Goal: Transaction & Acquisition: Purchase product/service

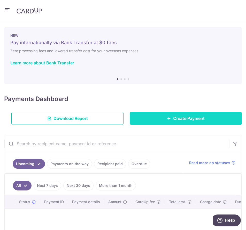
click at [173, 116] on span "Create Payment" at bounding box center [189, 118] width 32 height 6
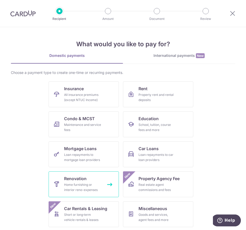
click at [87, 187] on div "Home furnishing or interior reno-expenses" at bounding box center [82, 187] width 37 height 10
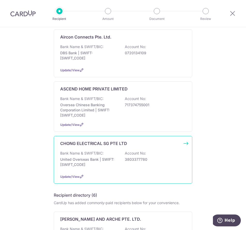
scroll to position [78, 0]
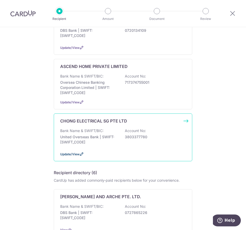
click at [80, 154] on icon at bounding box center [82, 154] width 4 height 4
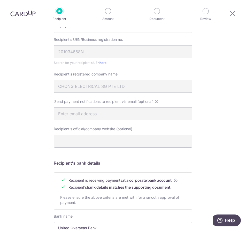
scroll to position [181, 0]
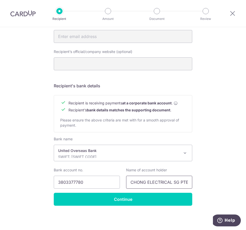
click at [143, 182] on input "CHONG ELECTRICAL SG PTE LTD" at bounding box center [159, 182] width 66 height 13
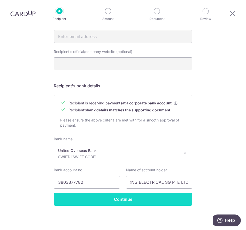
click at [129, 197] on input "Continue" at bounding box center [123, 199] width 139 height 13
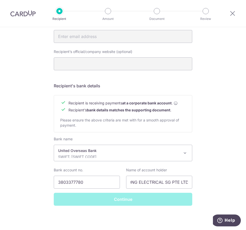
scroll to position [0, 0]
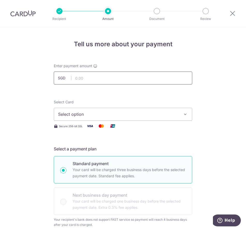
click at [84, 80] on input "text" at bounding box center [123, 78] width 139 height 13
type input "2,462.00"
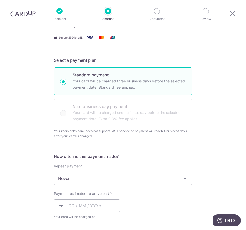
scroll to position [129, 0]
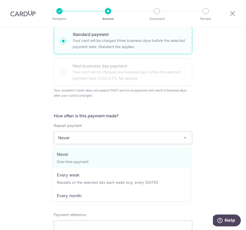
click at [96, 144] on span "Never" at bounding box center [123, 138] width 138 height 12
click at [31, 142] on div "Tell us more about your payment Enter payment amount SGD 2,462.00 2462.00 Selec…" at bounding box center [123, 157] width 246 height 518
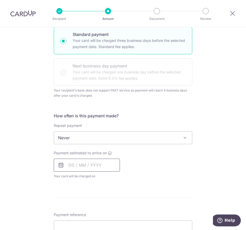
click at [72, 171] on input "text" at bounding box center [87, 165] width 66 height 13
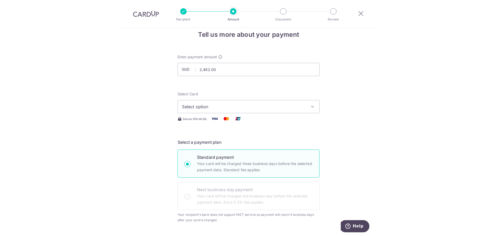
scroll to position [0, 0]
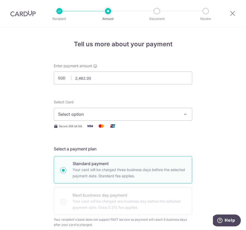
click at [24, 14] on img at bounding box center [22, 13] width 25 height 6
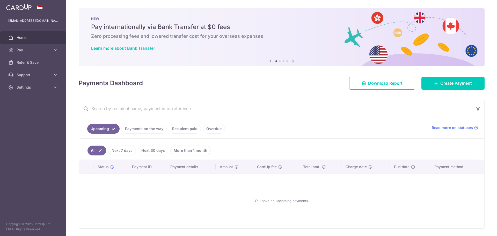
click at [146, 130] on link "Payments on the way" at bounding box center [144, 129] width 45 height 10
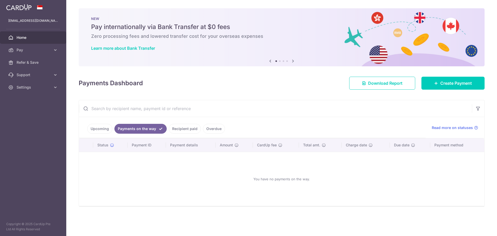
click at [186, 129] on link "Recipient paid" at bounding box center [185, 129] width 32 height 10
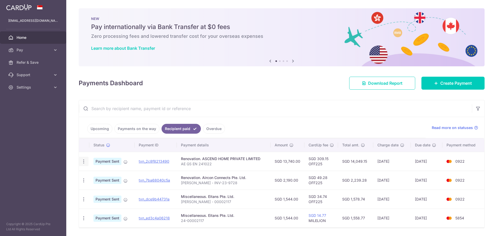
click at [83, 161] on icon "button" at bounding box center [83, 161] width 5 height 5
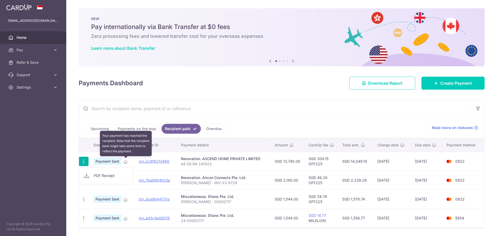
click at [126, 160] on icon at bounding box center [125, 162] width 4 height 4
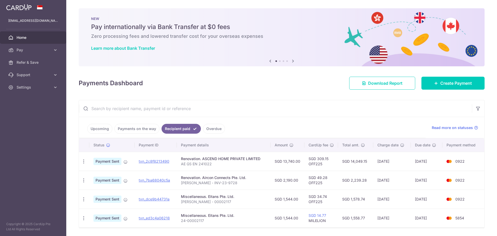
click at [246, 115] on input "text" at bounding box center [275, 108] width 393 height 17
click at [85, 165] on div "PDF Receipt" at bounding box center [84, 162] width 10 height 10
click at [82, 163] on icon "button" at bounding box center [83, 161] width 5 height 5
click at [95, 173] on link "PDF Receipt" at bounding box center [106, 175] width 54 height 12
click at [246, 98] on div "× Pause Schedule Pause all future payments in this series Pause just this one p…" at bounding box center [281, 118] width 431 height 236
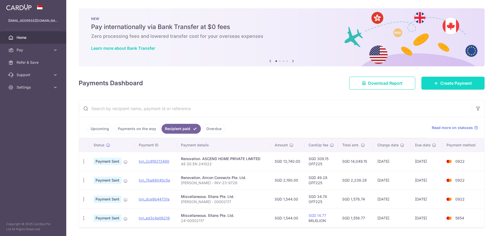
click at [246, 87] on link "Create Payment" at bounding box center [452, 83] width 63 height 13
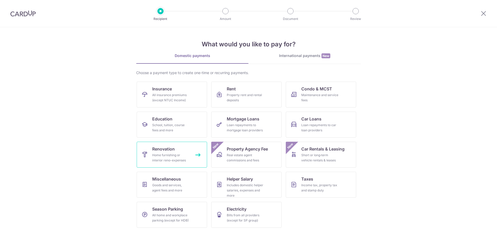
click at [175, 143] on link "Renovation Home furnishing or interior reno-expenses" at bounding box center [172, 155] width 70 height 26
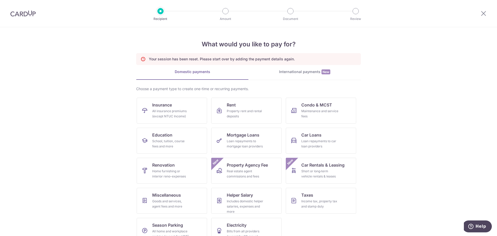
click at [22, 12] on img at bounding box center [22, 13] width 25 height 6
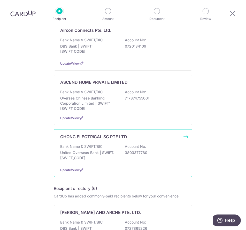
scroll to position [78, 0]
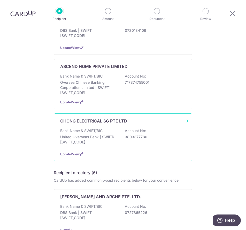
click at [131, 148] on div "CHONG ELECTRICAL SG PTE LTD Bank Name & SWIFT/BIC: United Overseas Bank | SWIFT…" at bounding box center [123, 138] width 139 height 48
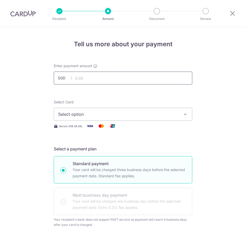
click at [105, 81] on input "text" at bounding box center [123, 78] width 139 height 13
type input "2,462.00"
click at [100, 111] on span "Select option" at bounding box center [118, 114] width 121 height 6
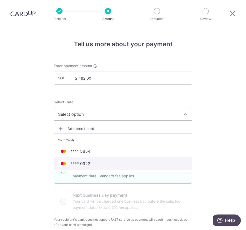
click at [88, 161] on span "**** 0922" at bounding box center [81, 164] width 20 height 6
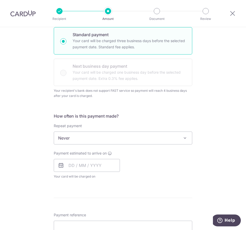
scroll to position [129, 0]
click at [84, 169] on input "text" at bounding box center [87, 165] width 66 height 13
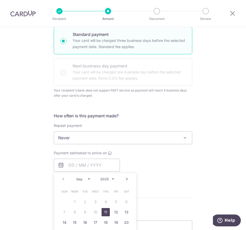
click at [105, 212] on link "11" at bounding box center [106, 212] width 8 height 8
type input "11/09/2025"
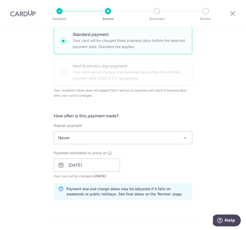
click at [153, 161] on div "Payment estimated to arrive on 11/09/2025 Prev Next Sep Oct Nov Dec 2025 2026 2…" at bounding box center [123, 165] width 145 height 28
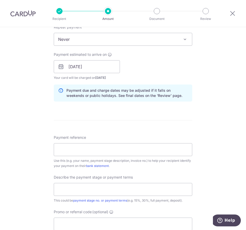
scroll to position [259, 0]
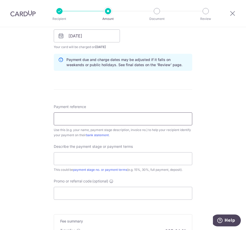
click at [88, 121] on input "Payment reference" at bounding box center [123, 119] width 139 height 13
type input "Q1484-3"
click at [25, 117] on div "Tell us more about your payment Enter payment amount SGD 2,462.00 2462.00 Selec…" at bounding box center [123, 37] width 246 height 539
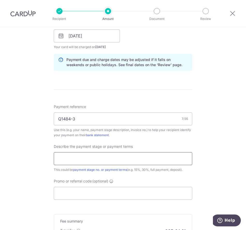
click at [72, 154] on input "text" at bounding box center [123, 158] width 139 height 13
type input "First Payment"
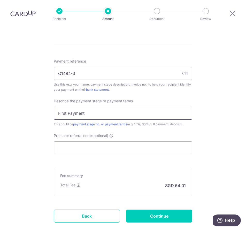
scroll to position [311, 0]
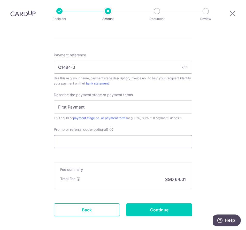
click at [73, 148] on input "Promo or referral code (optional)" at bounding box center [123, 141] width 139 height 13
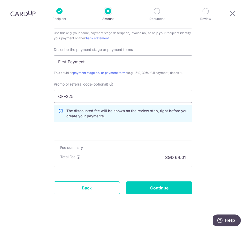
scroll to position [359, 0]
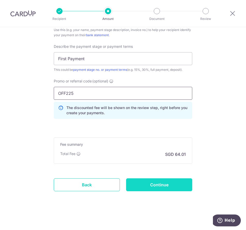
type input "OFF225"
click at [167, 186] on input "Continue" at bounding box center [159, 185] width 66 height 13
type input "Create Schedule"
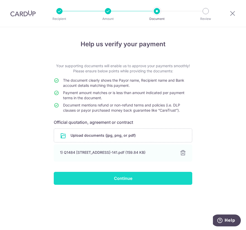
click at [114, 179] on input "Continue" at bounding box center [123, 178] width 139 height 13
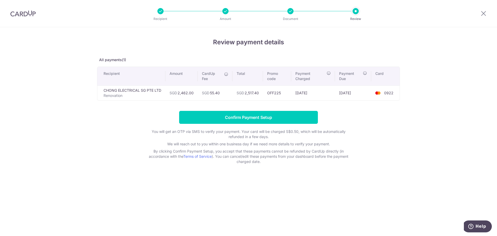
click at [420, 179] on div "Review payment details All payments(1) Recipient Amount CardUp Fee Total Promo …" at bounding box center [248, 131] width 497 height 209
click at [288, 120] on input "Confirm Payment Setup" at bounding box center [248, 117] width 139 height 13
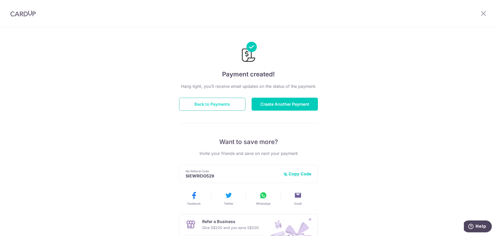
click at [220, 108] on button "Back to Payments" at bounding box center [212, 104] width 66 height 13
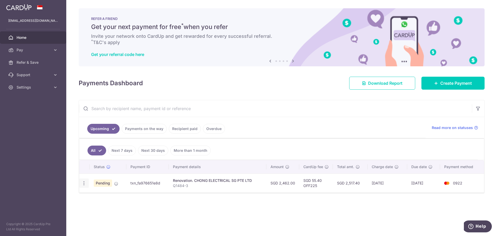
click at [85, 185] on icon "button" at bounding box center [83, 182] width 5 height 5
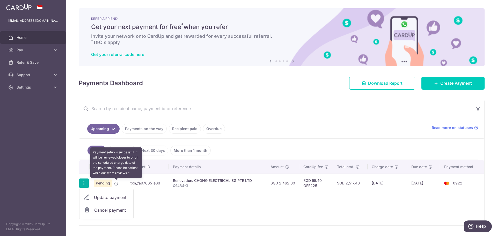
click at [114, 183] on icon at bounding box center [116, 183] width 4 height 4
